Goal: Information Seeking & Learning: Learn about a topic

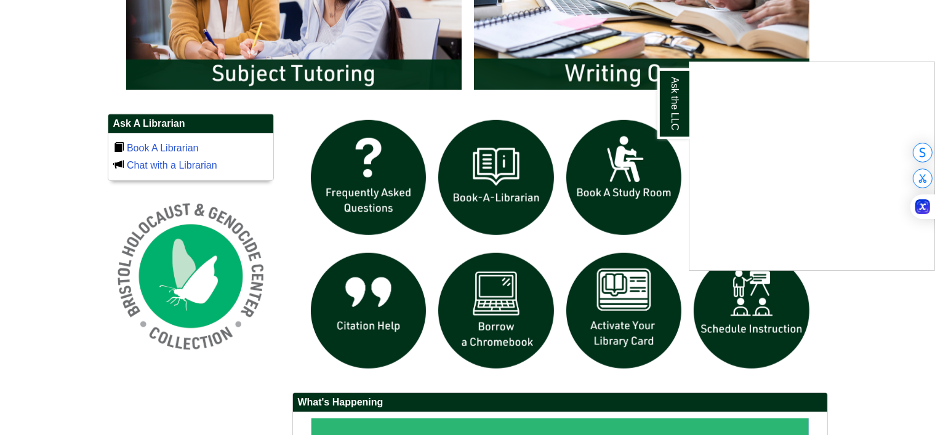
scroll to position [800, 0]
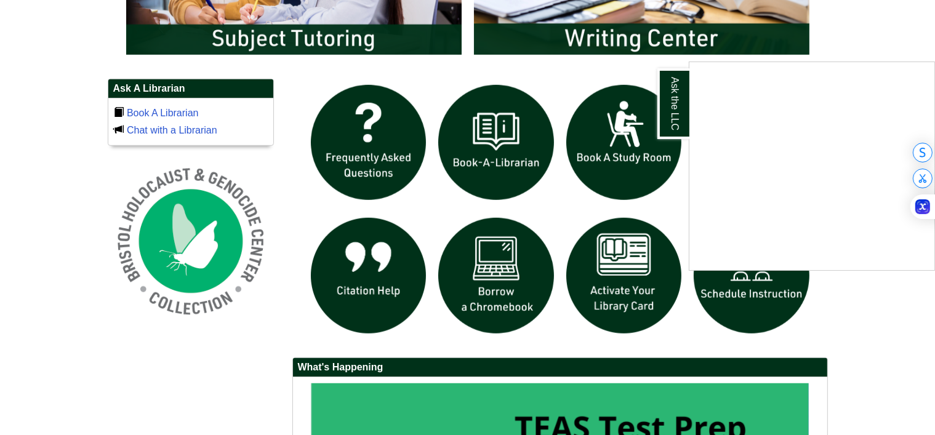
click at [920, 17] on div "Ask the LLC" at bounding box center [467, 217] width 935 height 435
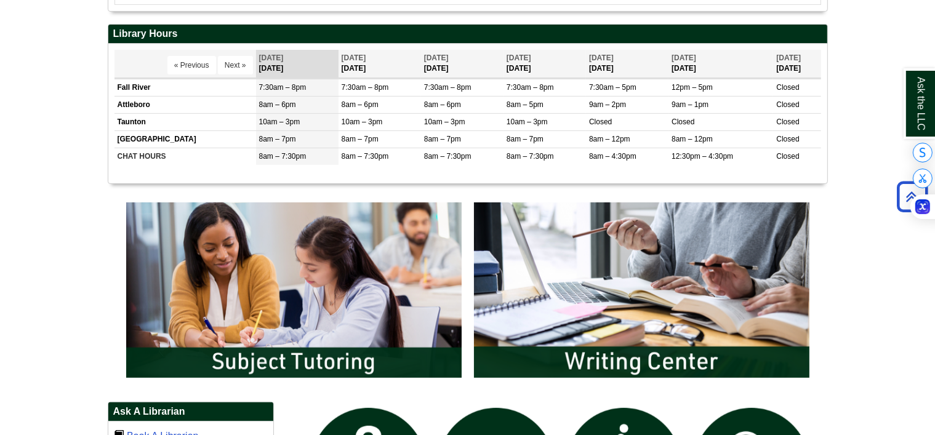
scroll to position [493, 0]
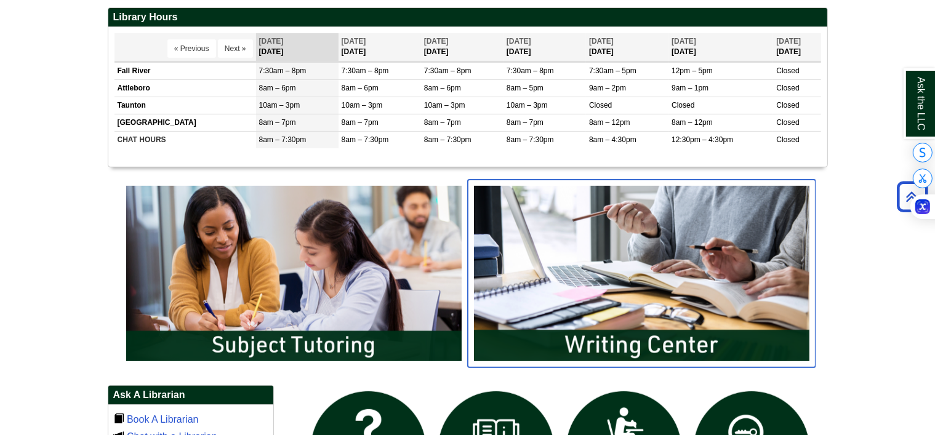
click at [598, 273] on img "slideshow" at bounding box center [642, 273] width 348 height 187
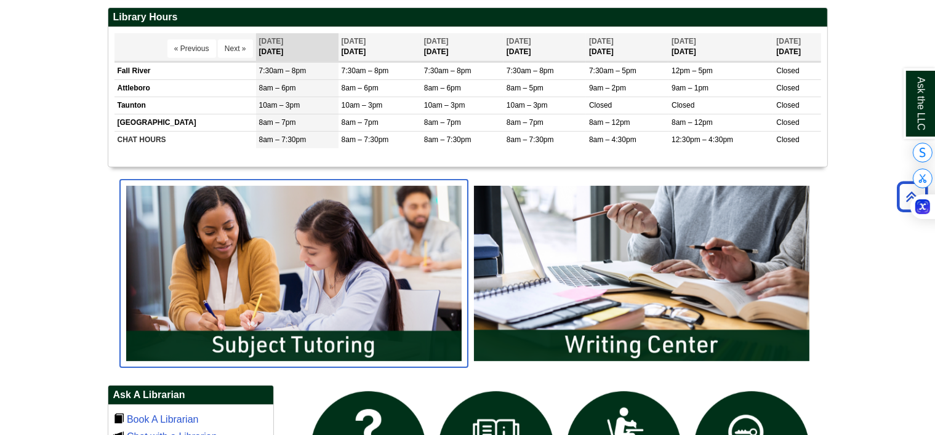
click at [366, 261] on img "slideshow" at bounding box center [294, 273] width 348 height 187
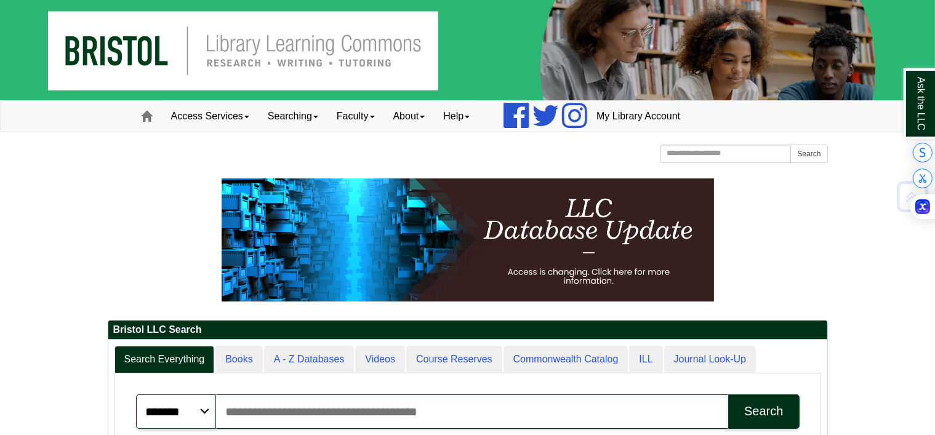
scroll to position [0, 0]
click at [298, 116] on link "Searching" at bounding box center [292, 116] width 69 height 31
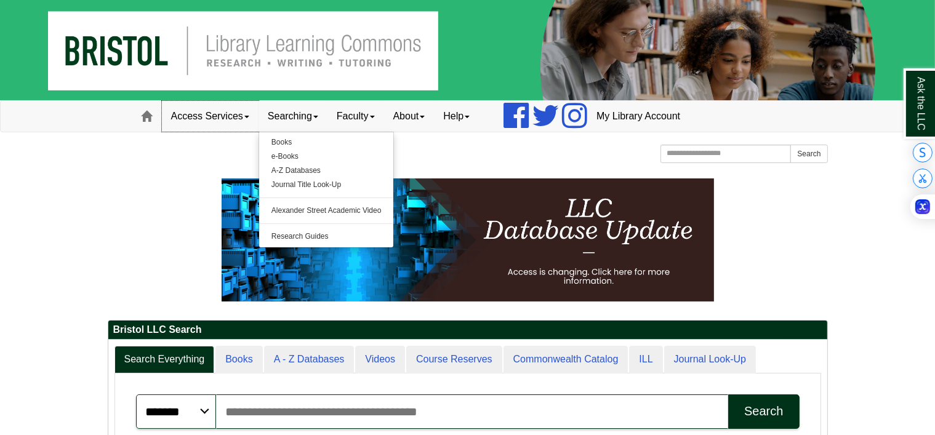
click at [246, 116] on span at bounding box center [246, 117] width 5 height 2
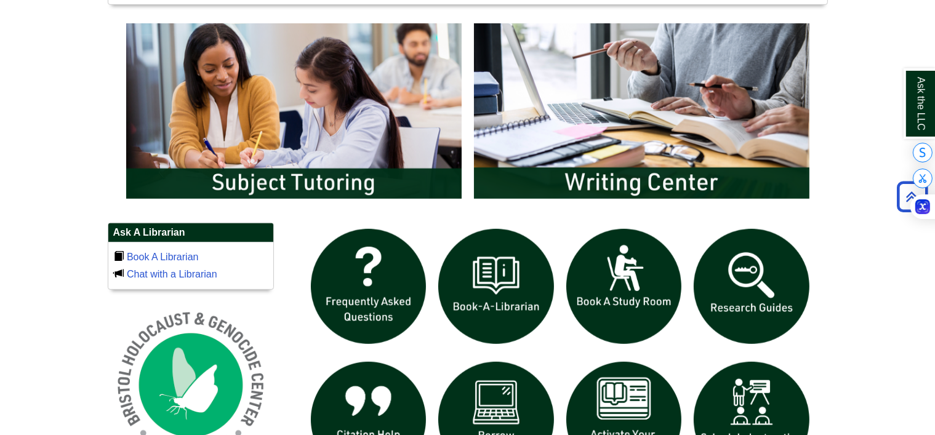
scroll to position [677, 0]
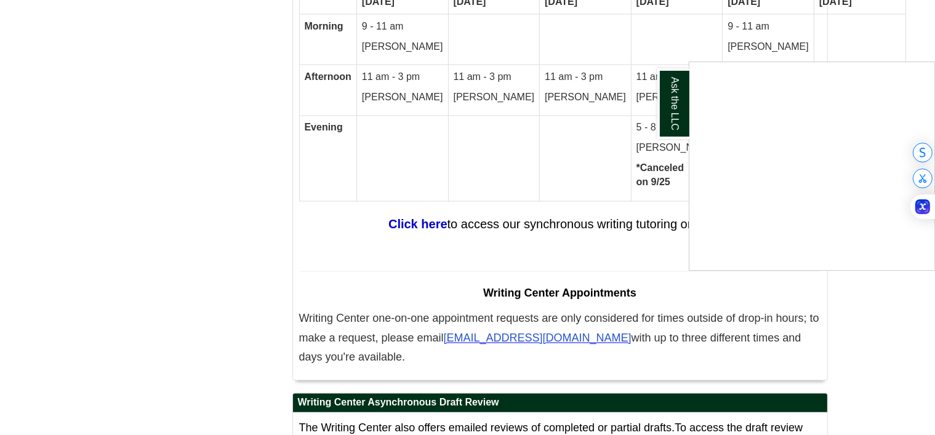
scroll to position [6823, 0]
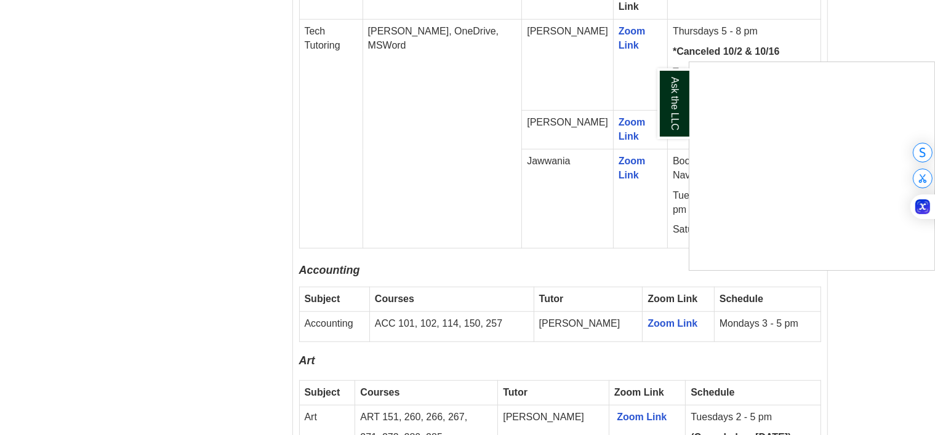
scroll to position [861, 0]
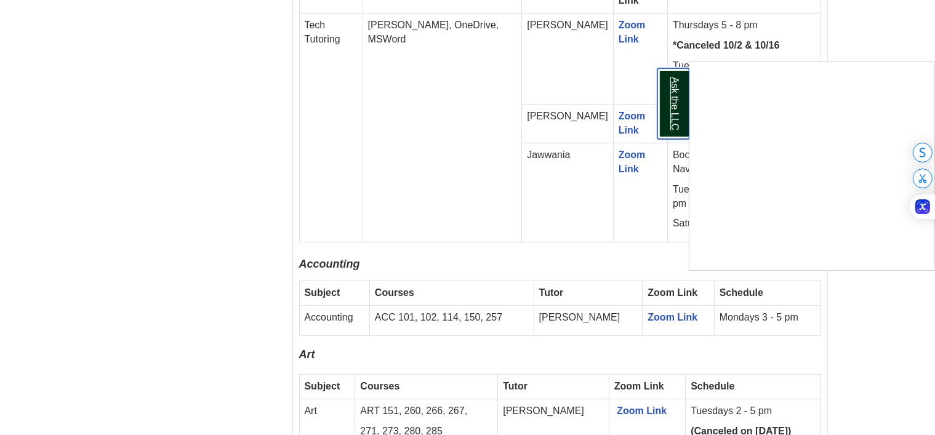
click at [666, 87] on link "Ask the LLC" at bounding box center [673, 103] width 32 height 71
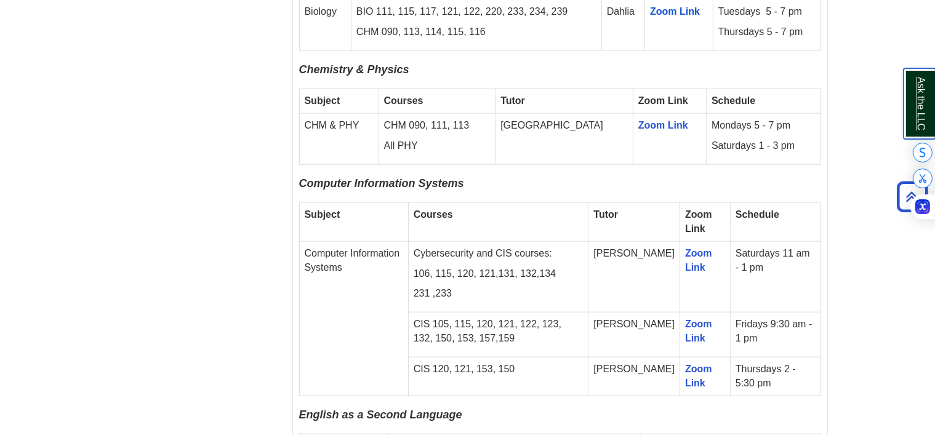
scroll to position [1354, 0]
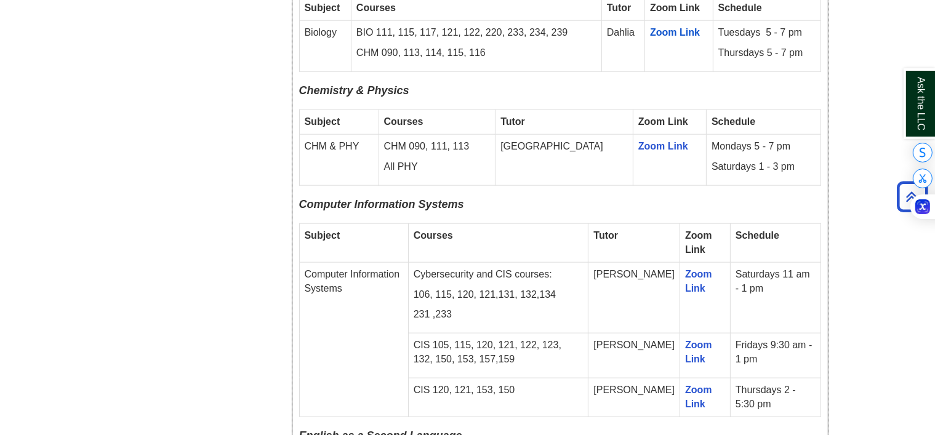
drag, startPoint x: 631, startPoint y: 396, endPoint x: 500, endPoint y: 183, distance: 250.3
click at [500, 198] on p "Computer Information Systems" at bounding box center [560, 208] width 522 height 20
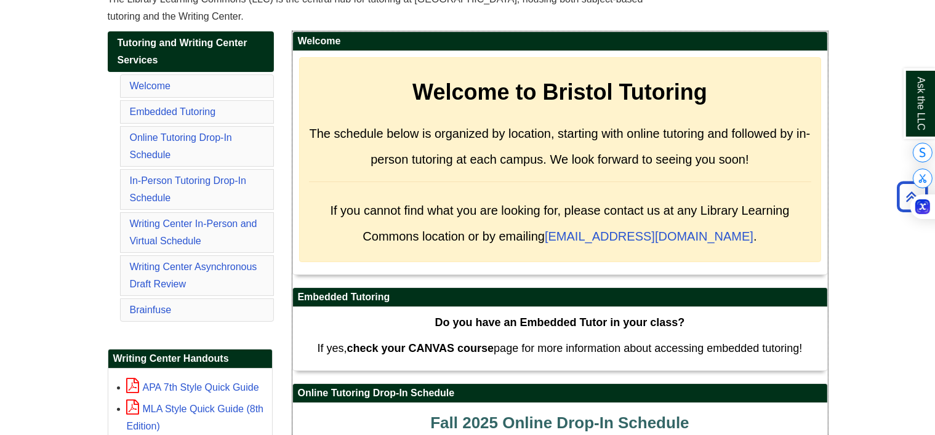
scroll to position [185, 0]
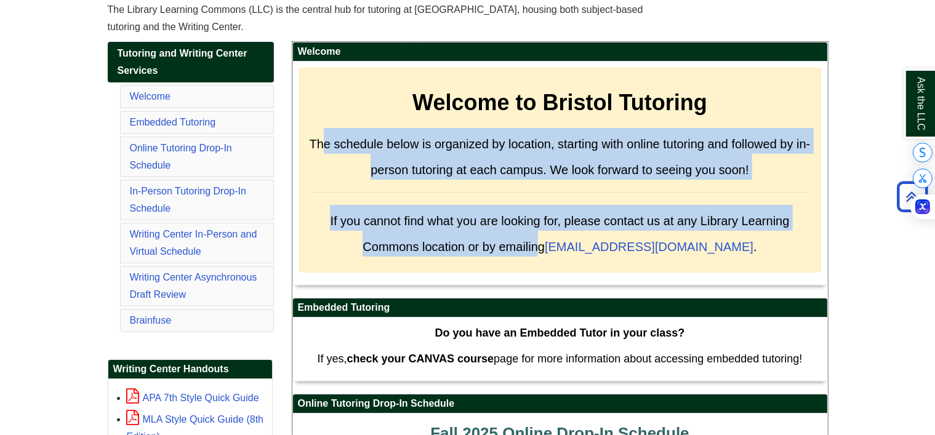
drag, startPoint x: 322, startPoint y: 137, endPoint x: 572, endPoint y: 251, distance: 275.1
click at [572, 251] on div "Welcome to Bristol Tutoring The schedule below is organized by location, starti…" at bounding box center [560, 170] width 522 height 205
click at [165, 125] on link "Embedded Tutoring" at bounding box center [173, 122] width 86 height 10
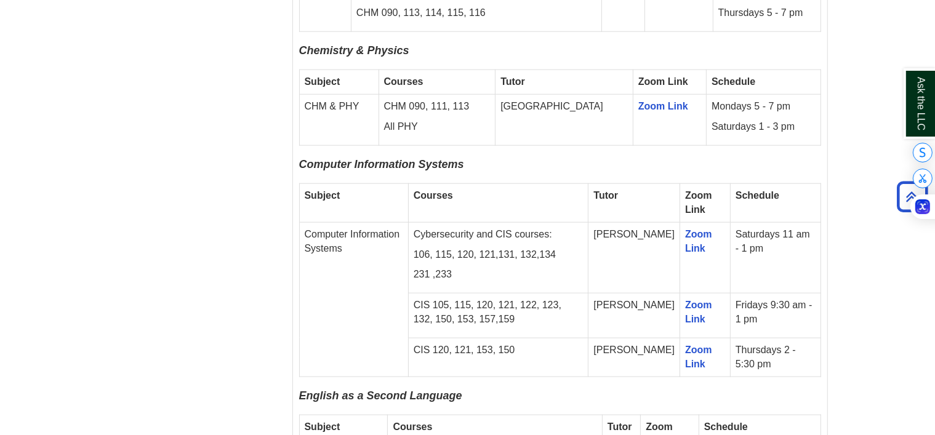
scroll to position [1403, 0]
